Goal: Task Accomplishment & Management: Complete application form

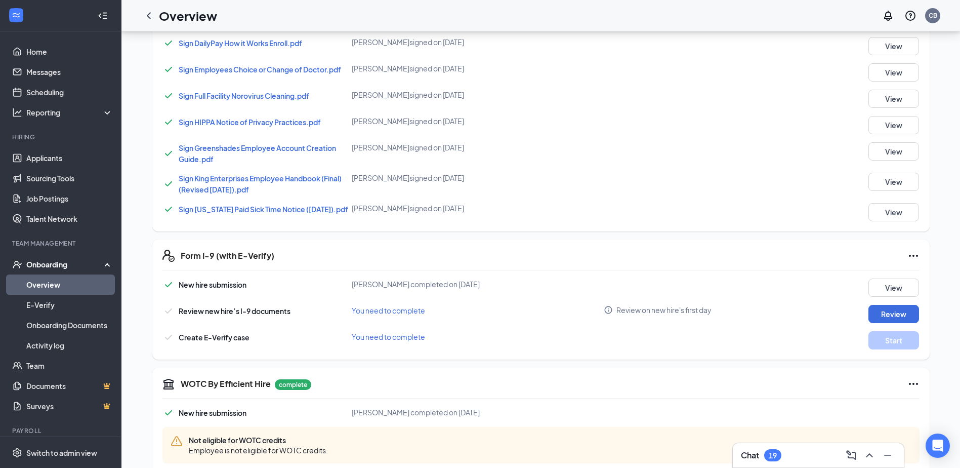
scroll to position [625, 0]
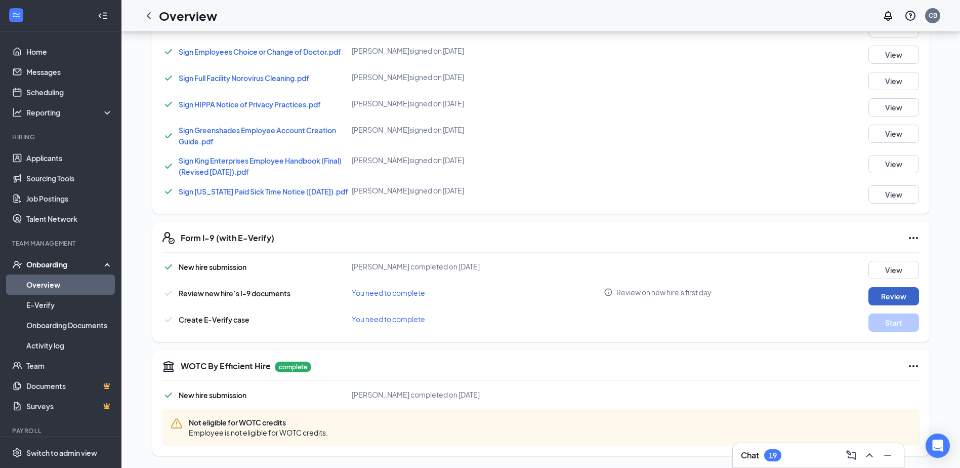
click at [877, 300] on button "Review" at bounding box center [893, 296] width 51 height 18
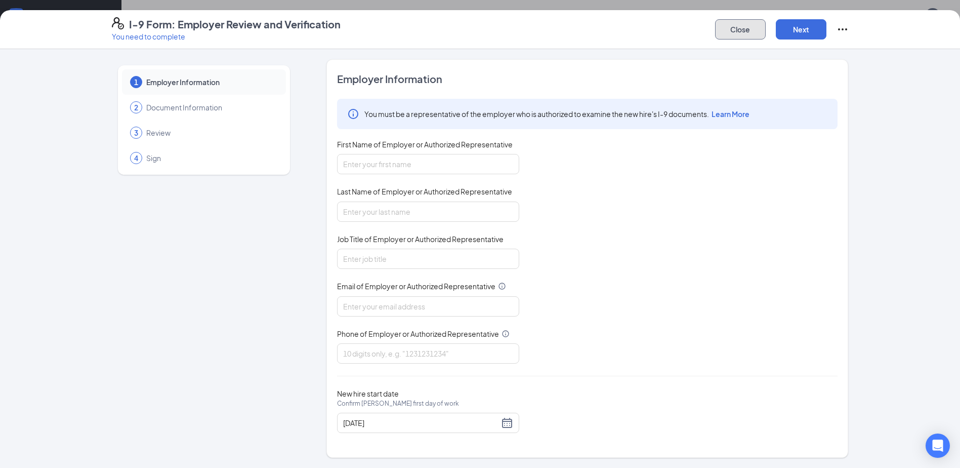
click at [754, 33] on button "Close" at bounding box center [740, 29] width 51 height 20
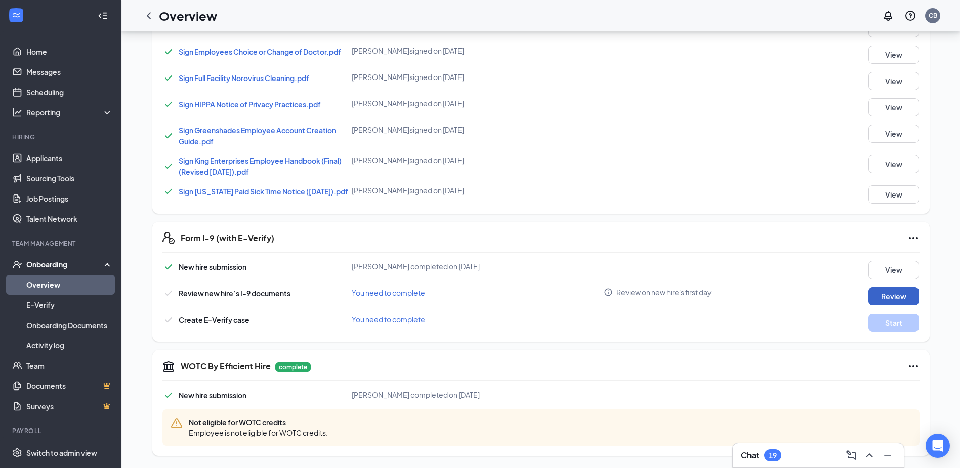
click at [888, 294] on button "Review" at bounding box center [893, 296] width 51 height 18
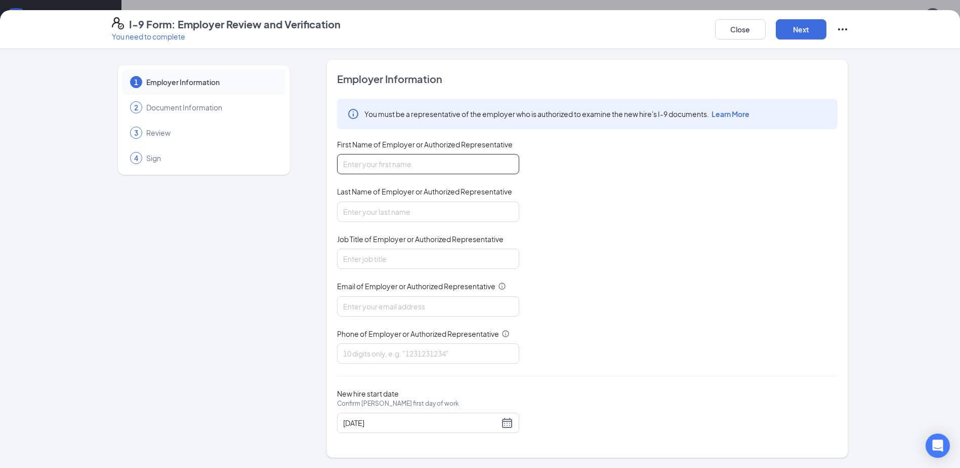
click at [461, 165] on input "First Name of Employer or Authorized Representative" at bounding box center [428, 164] width 182 height 20
type input "[PERSON_NAME]"
type input "Fears"
type input "[PERSON_NAME]"
type input "[EMAIL_ADDRESS][DOMAIN_NAME]"
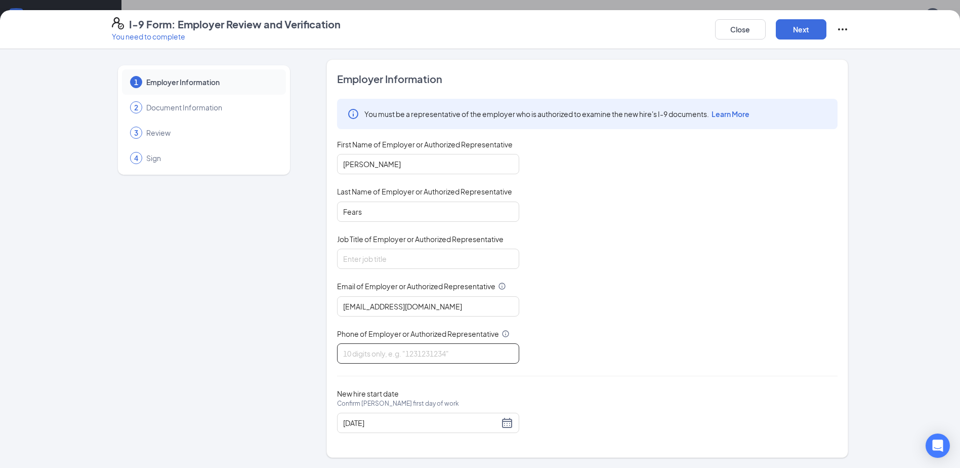
type input "4024521232"
drag, startPoint x: 424, startPoint y: 307, endPoint x: 307, endPoint y: 300, distance: 116.6
click at [307, 300] on div "1 Employer Information 2 Document Information 3 Review 4 Sign Employer Informat…" at bounding box center [480, 258] width 737 height 398
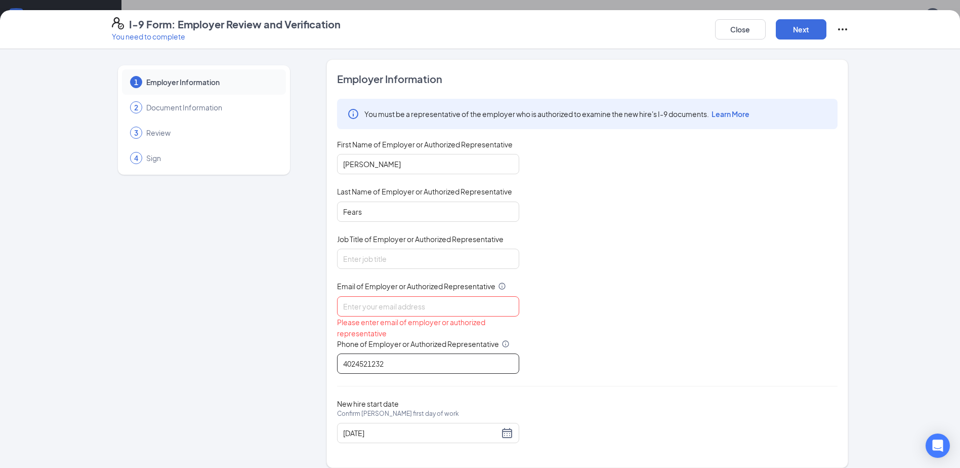
drag, startPoint x: 384, startPoint y: 369, endPoint x: 316, endPoint y: 376, distance: 68.1
click at [318, 376] on div "1 Employer Information 2 Document Information 3 Review 4 Sign Employer Informat…" at bounding box center [480, 263] width 737 height 408
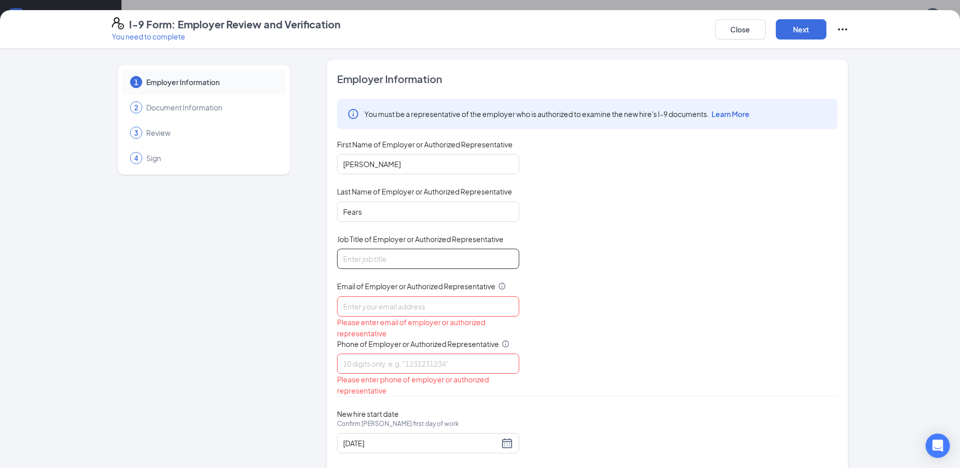
click at [368, 259] on input "Job Title of Employer or Authorized Representative" at bounding box center [428, 258] width 182 height 20
type input "Assistant Manager"
type input "002wew"
drag, startPoint x: 384, startPoint y: 161, endPoint x: 317, endPoint y: 169, distance: 66.7
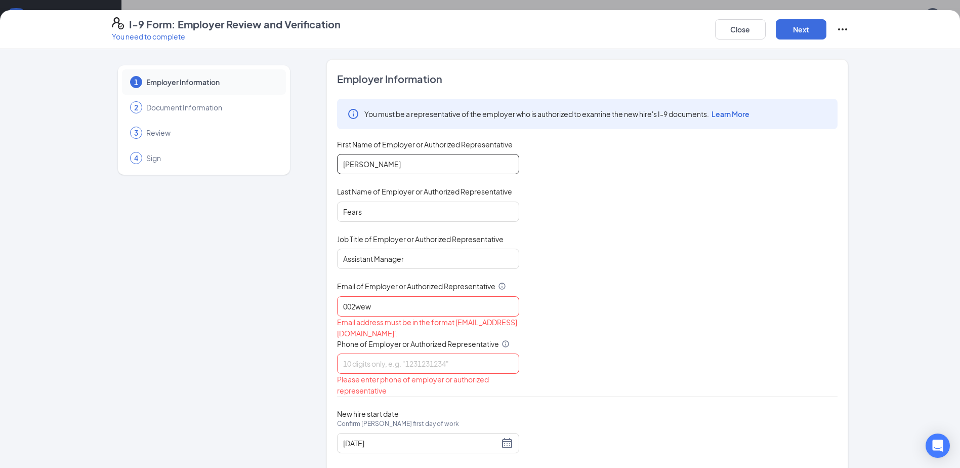
click at [317, 169] on div "1 Employer Information 2 Document Information 3 Review 4 Sign Employer Informat…" at bounding box center [480, 268] width 737 height 419
type input "pierre"
click at [748, 25] on button "Close" at bounding box center [740, 29] width 51 height 20
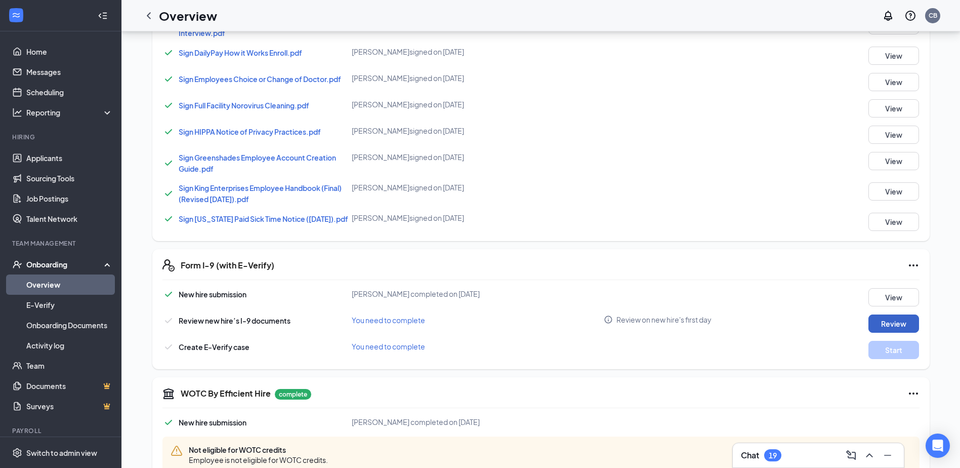
scroll to position [575, 0]
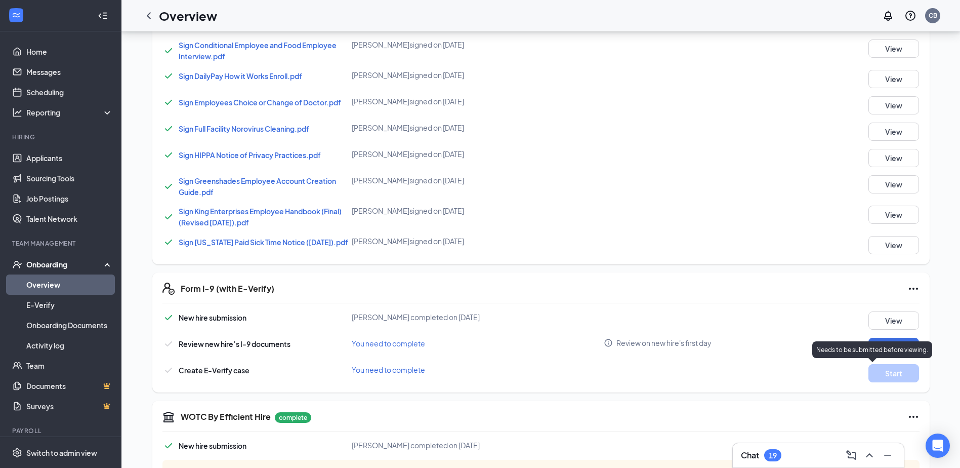
click at [876, 346] on p "Needs to be submitted before viewing." at bounding box center [872, 349] width 112 height 9
click at [821, 361] on div "Needs to be submitted before viewing." at bounding box center [872, 351] width 120 height 21
click at [920, 350] on p "Needs to be submitted before viewing." at bounding box center [872, 349] width 112 height 9
click at [923, 371] on div "Form I-9 (with E-Verify) New hire submission [PERSON_NAME] completed on [DATE] …" at bounding box center [540, 332] width 777 height 120
click at [914, 360] on div "Needs to be submitted before viewing." at bounding box center [872, 351] width 120 height 21
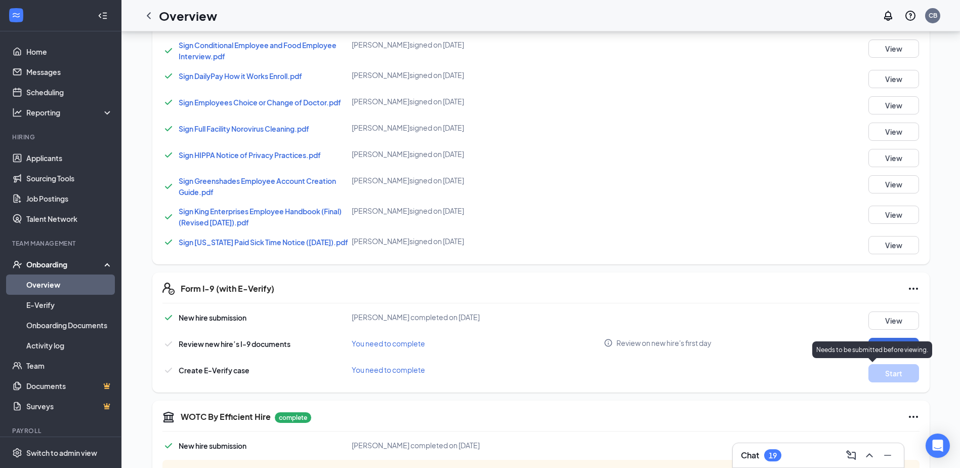
click at [893, 354] on div "Needs to be submitted before viewing." at bounding box center [872, 349] width 120 height 17
click at [884, 343] on button "Review" at bounding box center [893, 347] width 51 height 18
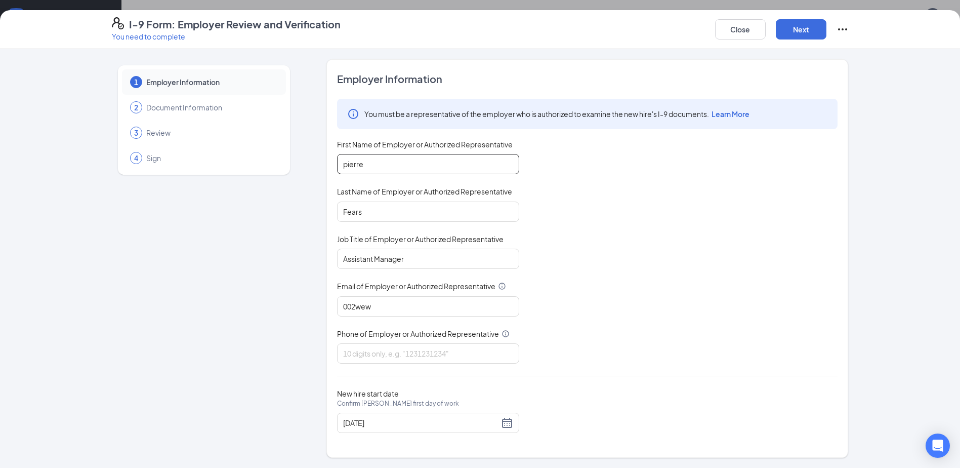
drag, startPoint x: 434, startPoint y: 170, endPoint x: 332, endPoint y: 176, distance: 101.4
click at [332, 175] on div "Employer Information You must be a representative of the employer who is author…" at bounding box center [587, 258] width 522 height 398
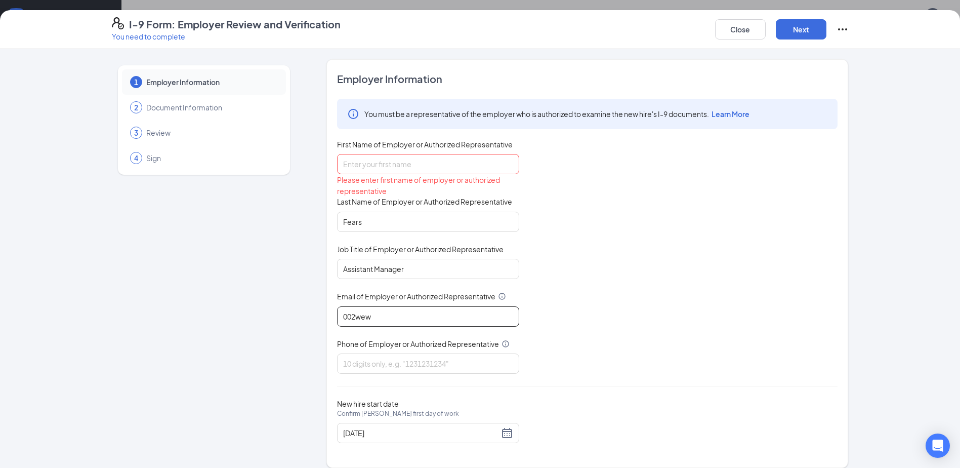
drag, startPoint x: 446, startPoint y: 320, endPoint x: 309, endPoint y: 314, distance: 137.8
click at [309, 314] on div "1 Employer Information 2 Document Information 3 Review 4 Sign Employer Informat…" at bounding box center [480, 263] width 737 height 408
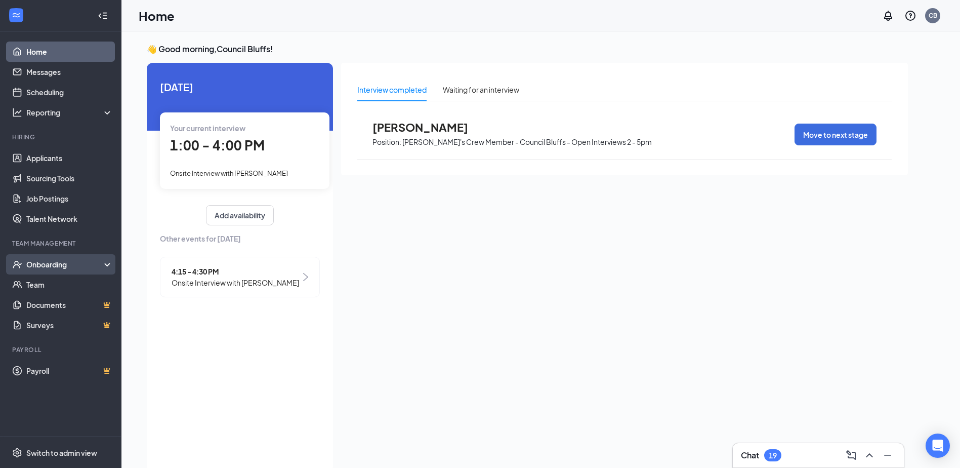
click at [83, 272] on div "Onboarding" at bounding box center [60, 264] width 121 height 20
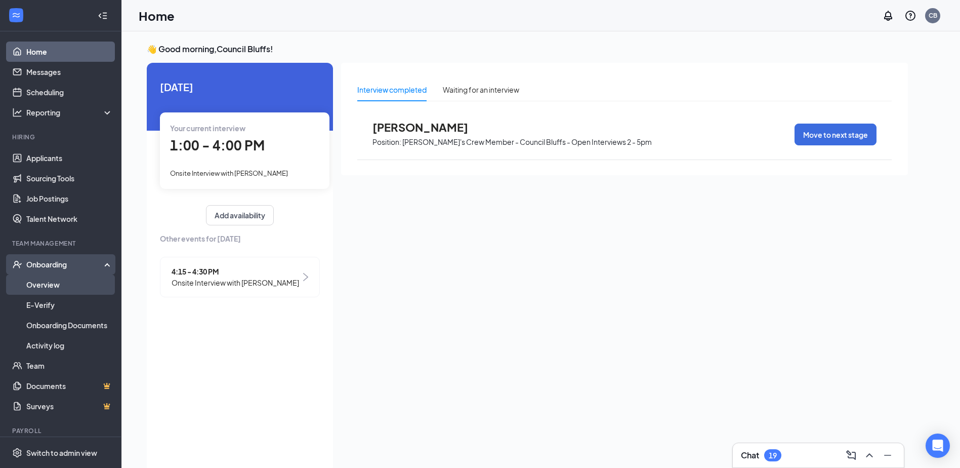
click at [64, 284] on link "Overview" at bounding box center [69, 284] width 87 height 20
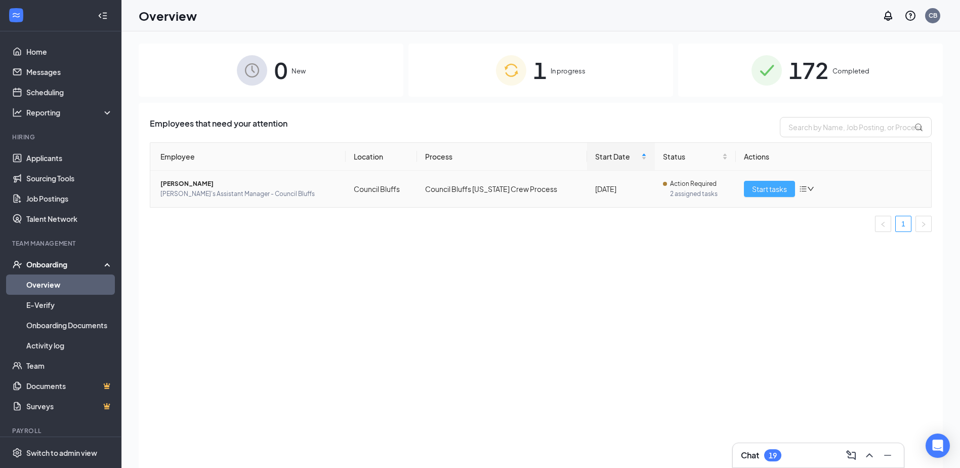
click at [768, 189] on span "Start tasks" at bounding box center [769, 188] width 35 height 11
